Goal: Task Accomplishment & Management: Manage account settings

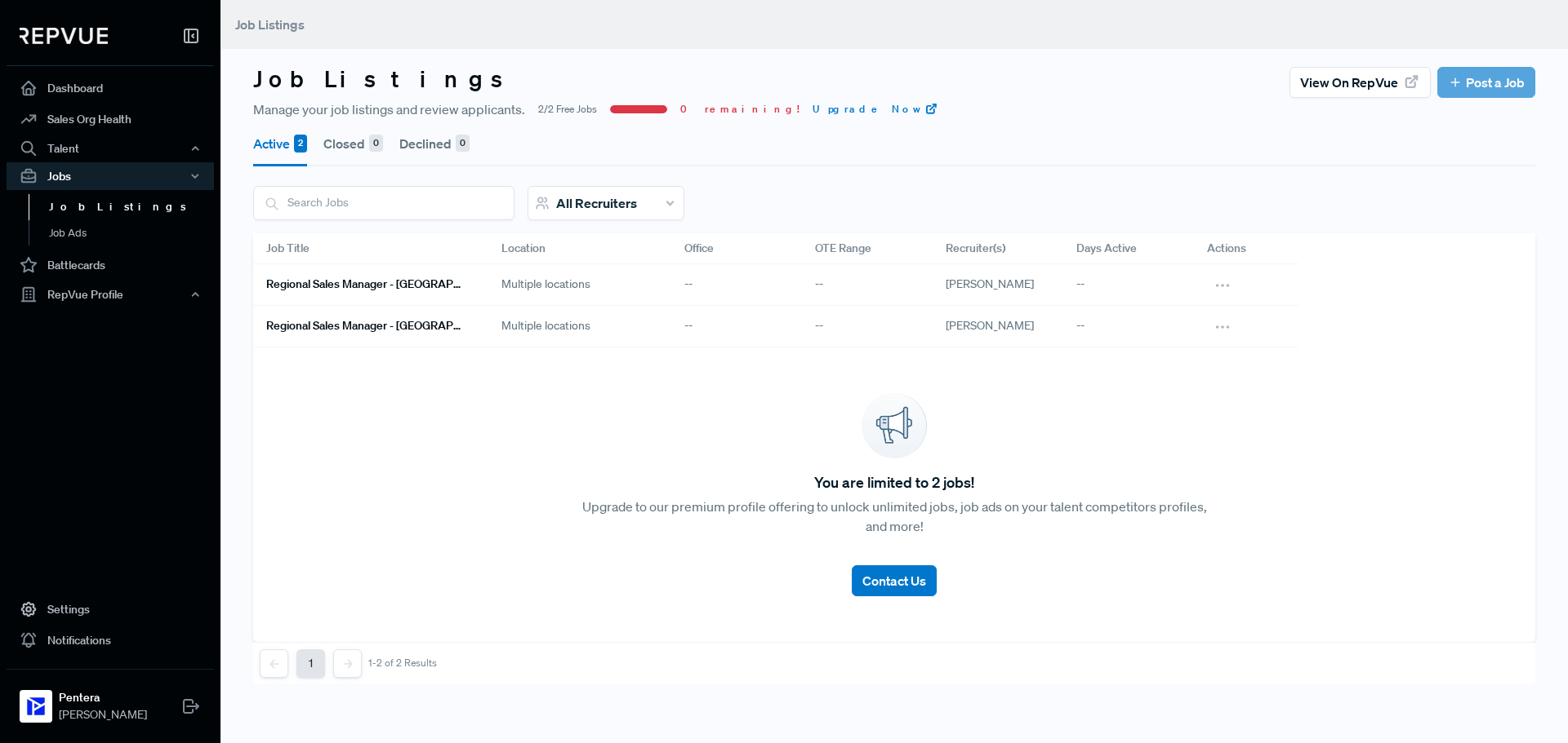
click at [613, 285] on div "Multiple locations" at bounding box center [580, 285] width 182 height 41
click at [400, 282] on h6 "Regional Sales Manager - [GEOGRAPHIC_DATA] area" at bounding box center [364, 285] width 196 height 14
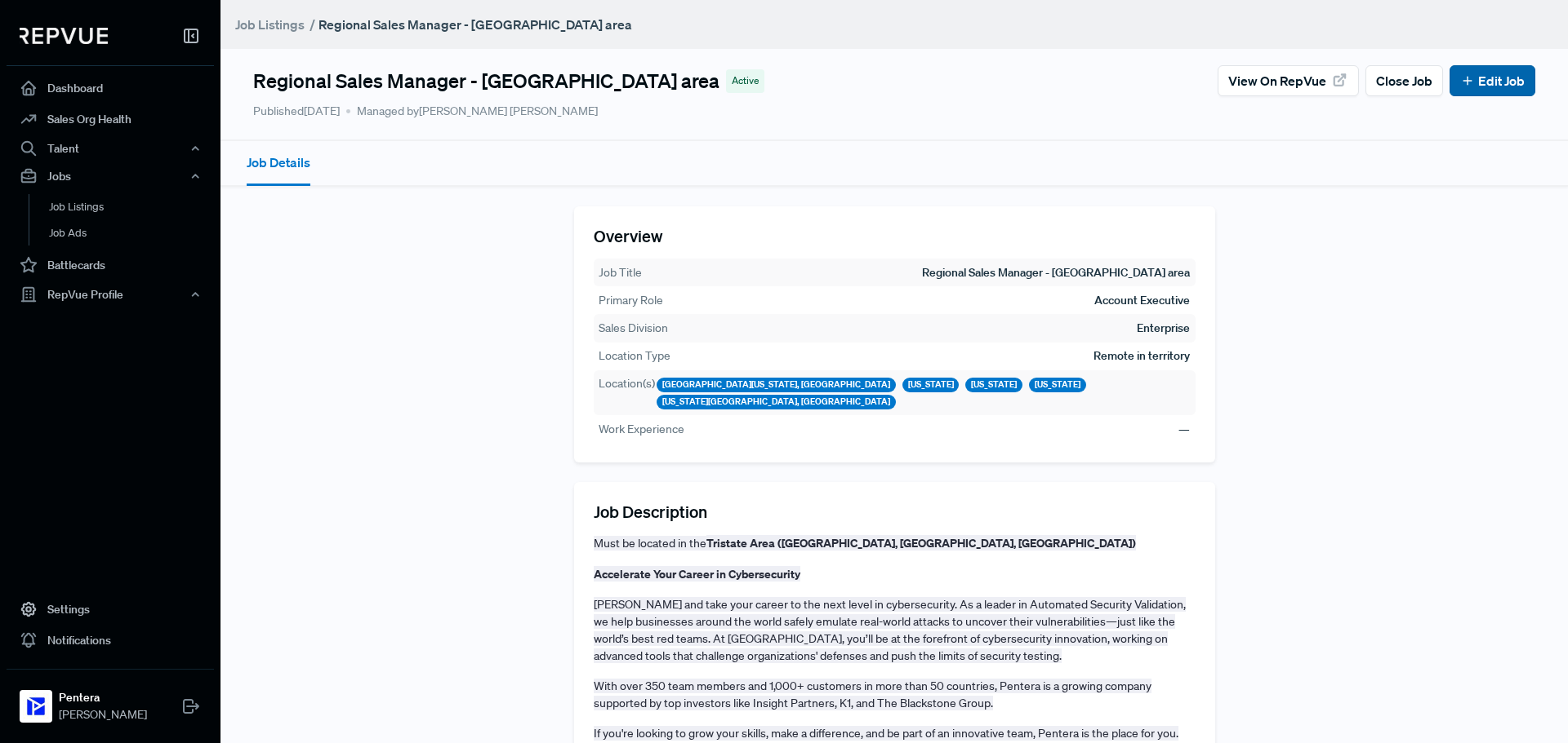
click at [1457, 69] on button "Edit Job" at bounding box center [1491, 80] width 85 height 31
click at [1500, 78] on link "Edit Job" at bounding box center [1492, 80] width 64 height 19
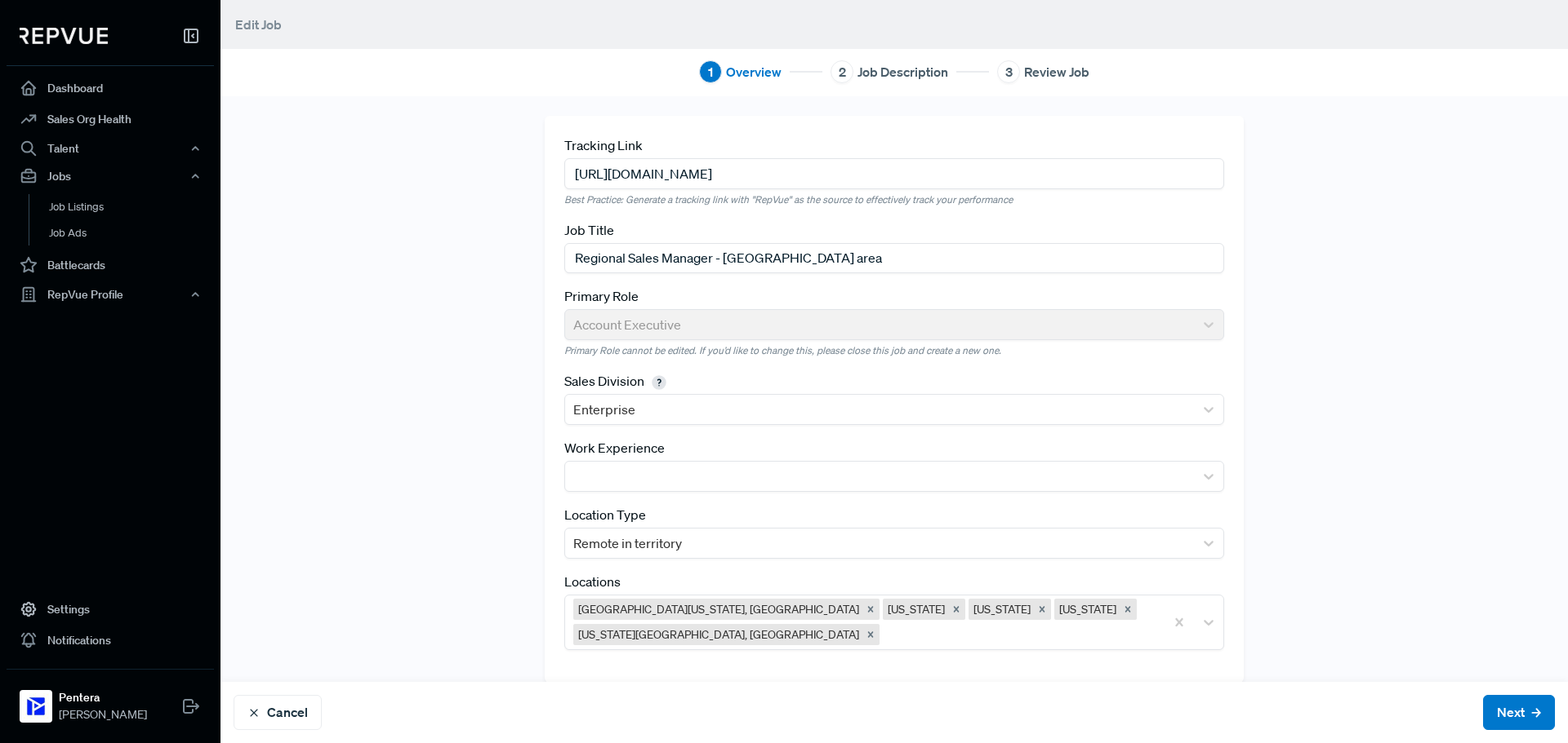
click at [944, 173] on input "[URL][DOMAIN_NAME]" at bounding box center [894, 173] width 660 height 30
click at [355, 277] on div "Tracking Link [URL][DOMAIN_NAME] Best Practice: Generate a tracking link with "…" at bounding box center [894, 399] width 1078 height 567
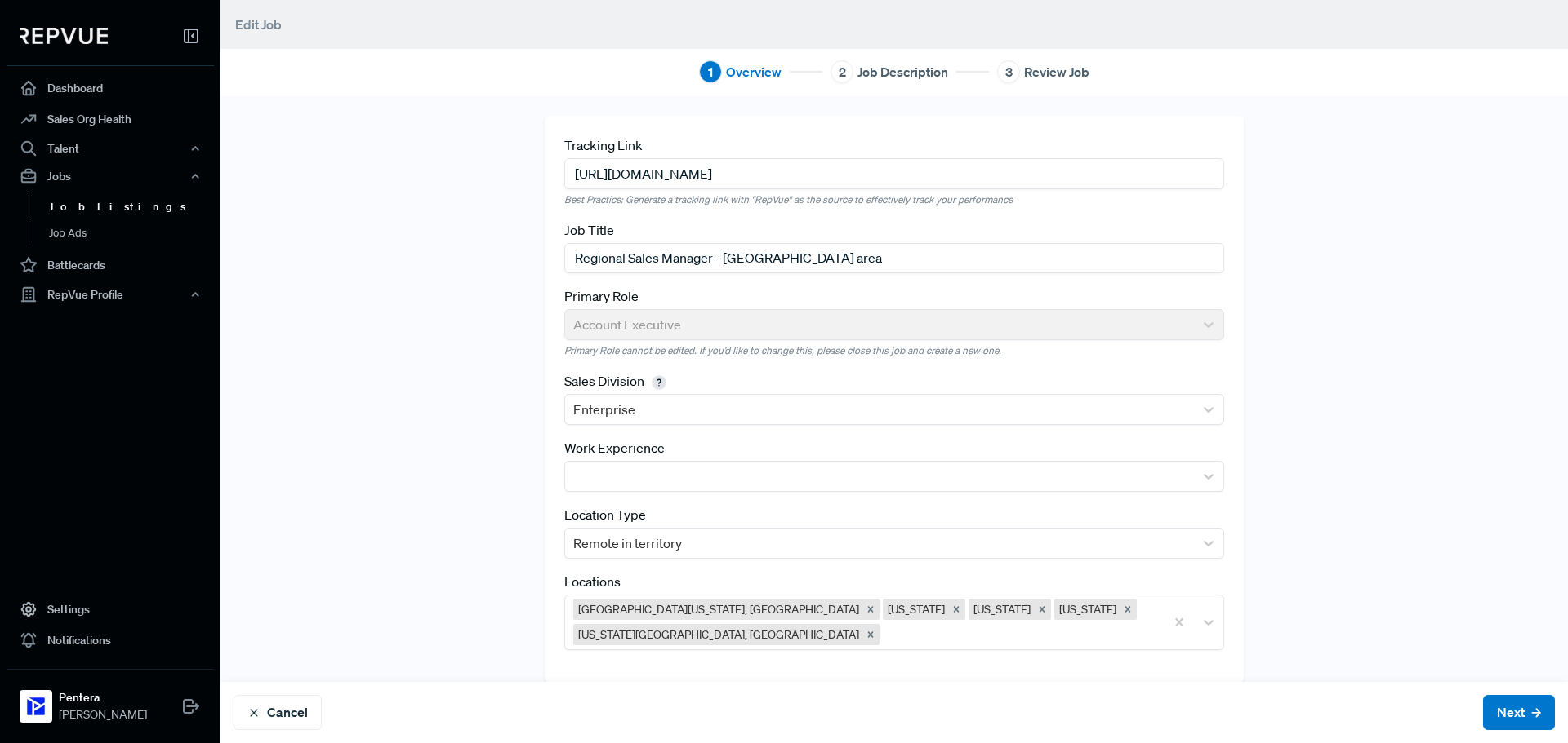
click at [79, 215] on link "Job Listings" at bounding box center [132, 207] width 207 height 26
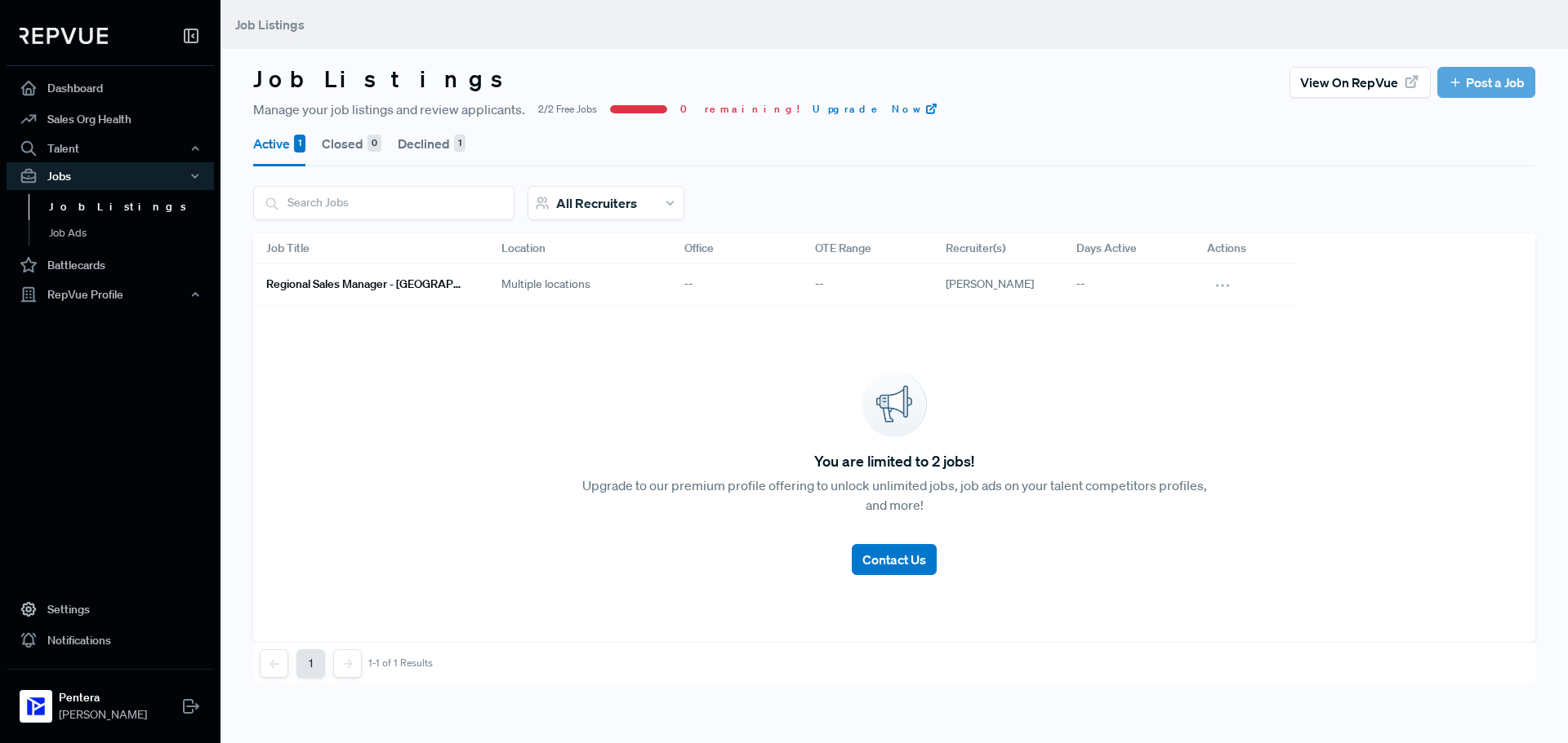
click at [411, 138] on button "Declined 1" at bounding box center [432, 144] width 68 height 46
click at [418, 284] on h6 "Regional Sales Manager - [GEOGRAPHIC_DATA]" at bounding box center [364, 285] width 196 height 14
